Goal: Task Accomplishment & Management: Use online tool/utility

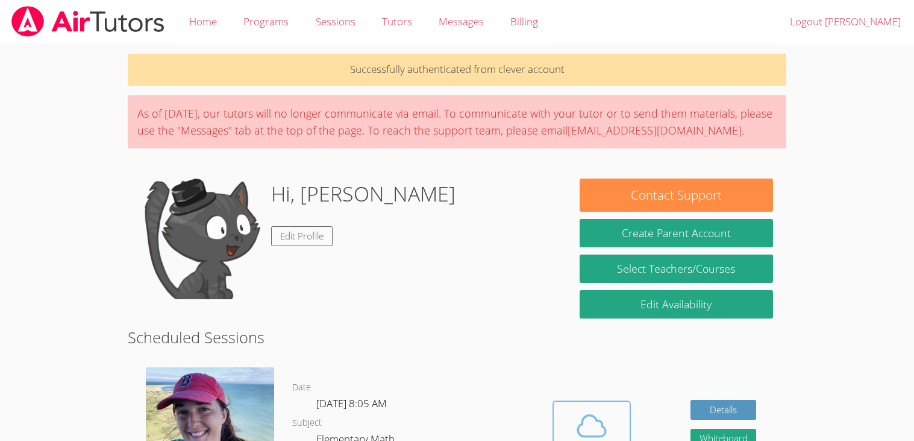
click at [605, 411] on icon at bounding box center [592, 426] width 34 height 34
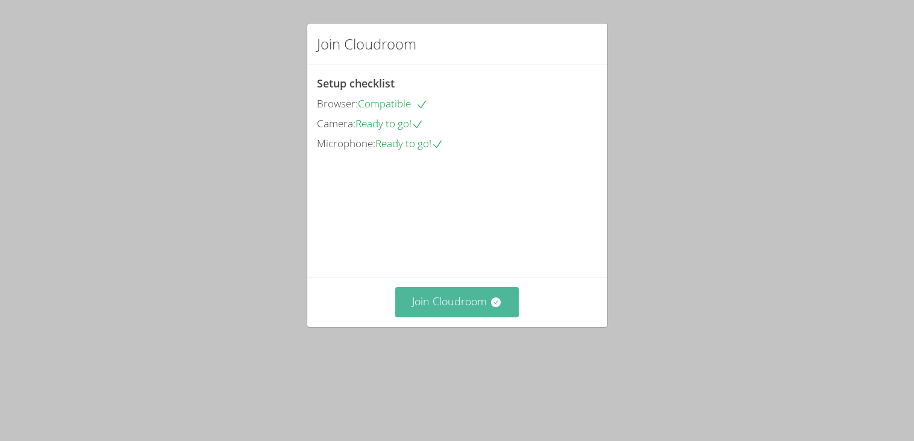
click at [439, 316] on button "Join Cloudroom" at bounding box center [457, 302] width 124 height 30
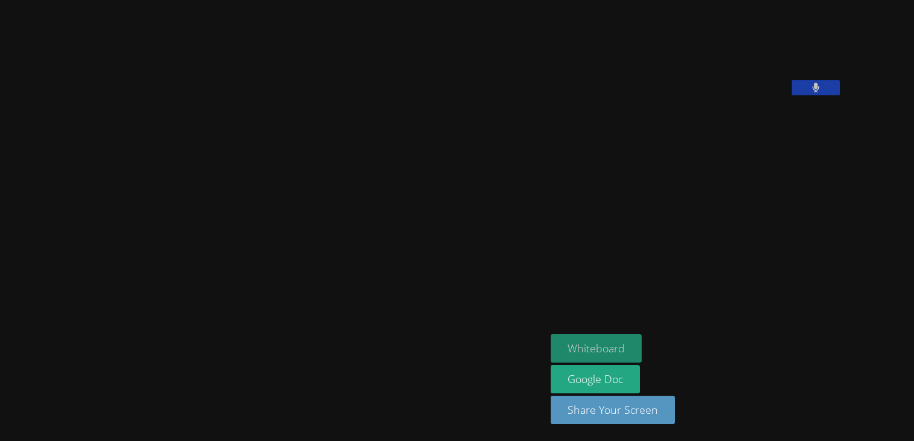
click at [642, 349] on button "Whiteboard" at bounding box center [596, 348] width 91 height 28
click at [820, 93] on icon at bounding box center [816, 88] width 8 height 10
click at [822, 93] on icon at bounding box center [815, 88] width 13 height 10
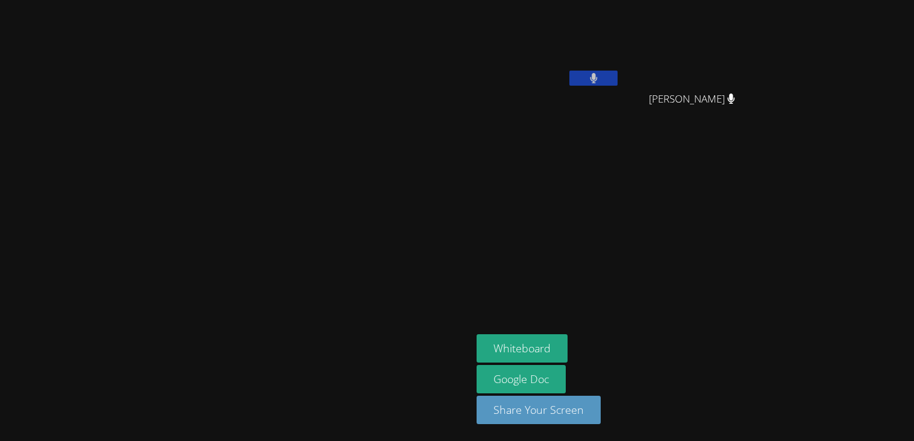
click at [618, 78] on button at bounding box center [594, 78] width 48 height 15
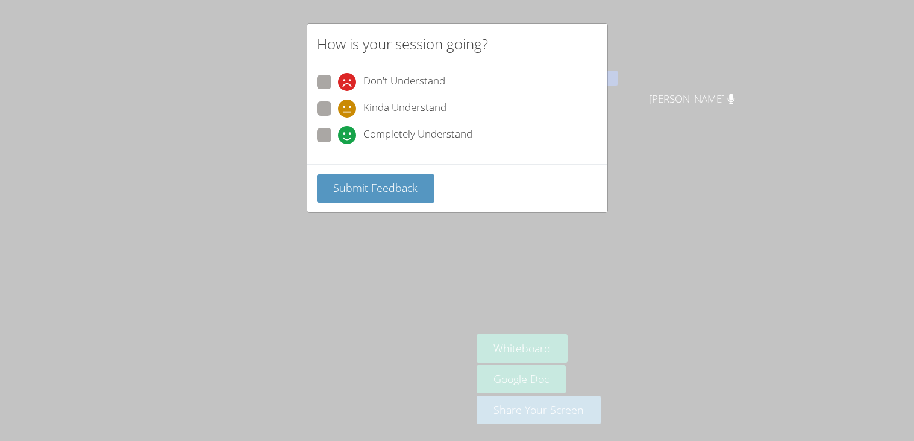
click at [338, 144] on span at bounding box center [338, 144] width 0 height 0
click at [338, 137] on input "Completely Understand" at bounding box center [343, 133] width 10 height 10
radio input "true"
click at [351, 193] on span "Submit Feedback" at bounding box center [375, 187] width 84 height 14
